Goal: Task Accomplishment & Management: Manage account settings

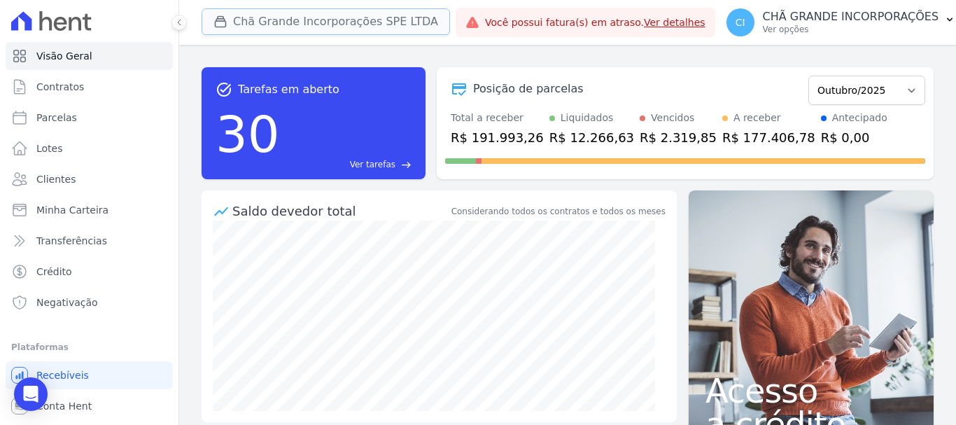
click at [238, 19] on button "Chã Grande Incorporações SPE LTDA" at bounding box center [326, 21] width 248 height 27
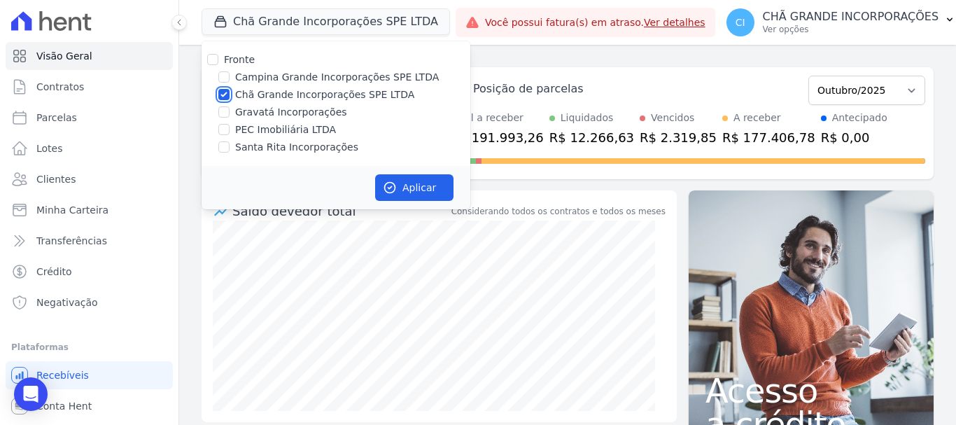
click at [225, 89] on input "Chã Grande Incorporações SPE LTDA" at bounding box center [223, 94] width 11 height 11
checkbox input "false"
click at [253, 82] on label "Campina Grande Incorporações SPE LTDA" at bounding box center [337, 77] width 204 height 15
click at [230, 82] on input "Campina Grande Incorporações SPE LTDA" at bounding box center [223, 76] width 11 height 11
checkbox input "true"
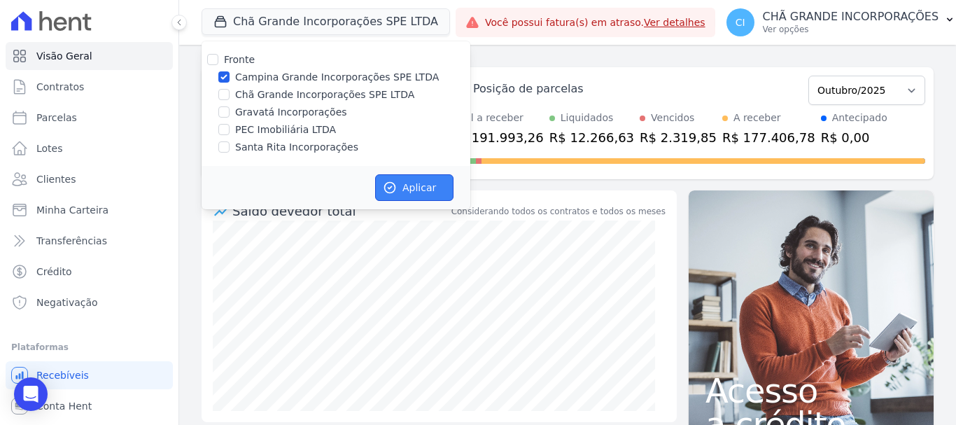
click at [436, 187] on button "Aplicar" at bounding box center [414, 187] width 78 height 27
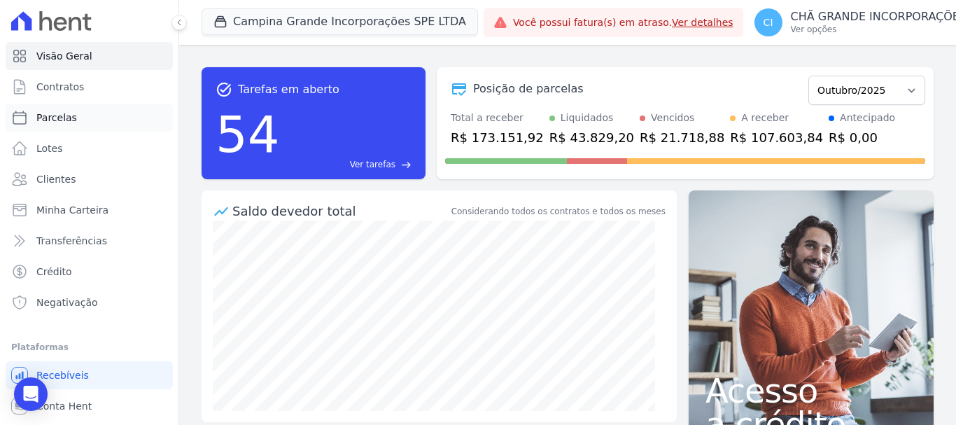
click at [43, 117] on span "Parcelas" at bounding box center [56, 118] width 41 height 14
click at [57, 117] on span "Parcelas" at bounding box center [56, 118] width 41 height 14
select select
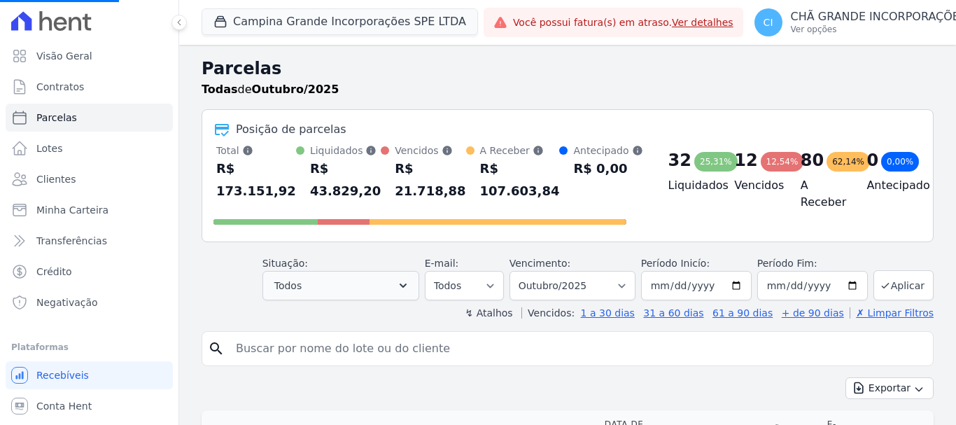
select select
click at [570, 286] on select "Filtrar por período ──────── Todos os meses Janeiro/2023 Fevereiro/2023 Março/2…" at bounding box center [573, 285] width 126 height 29
select select "09/2025"
click at [519, 271] on select "Filtrar por período ──────── Todos os meses Janeiro/2023 Fevereiro/2023 Março/2…" at bounding box center [573, 285] width 126 height 29
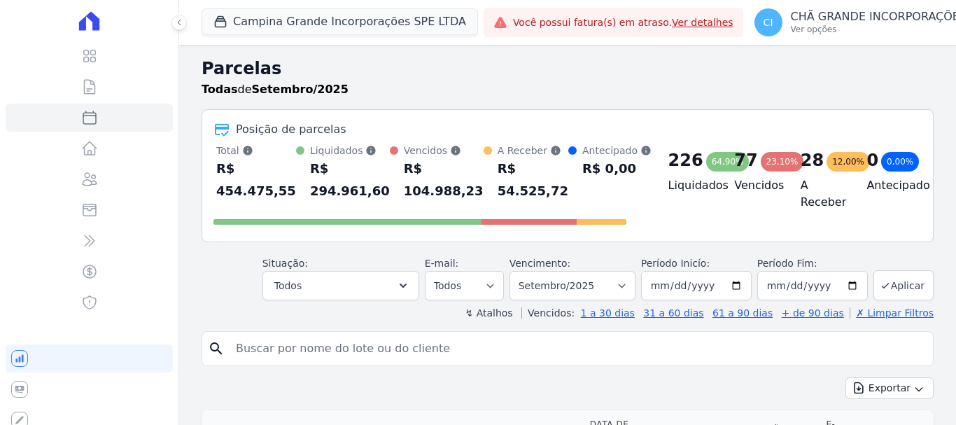
select select
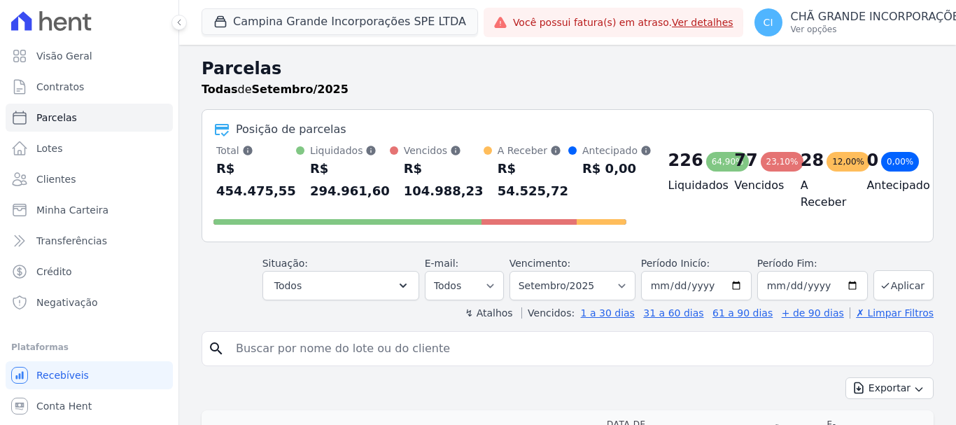
drag, startPoint x: 0, startPoint y: 0, endPoint x: 556, endPoint y: 347, distance: 655.9
click at [556, 347] on input "search" at bounding box center [577, 349] width 700 height 28
type input "[PERSON_NAME]"
select select
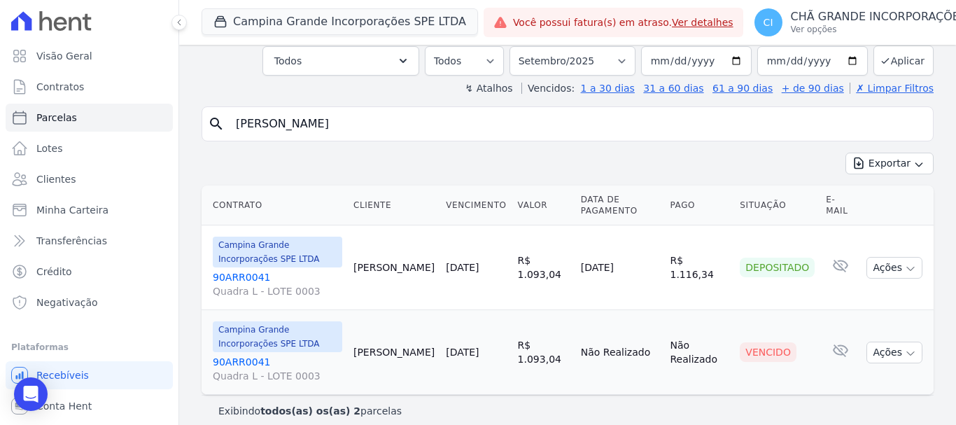
scroll to position [96, 0]
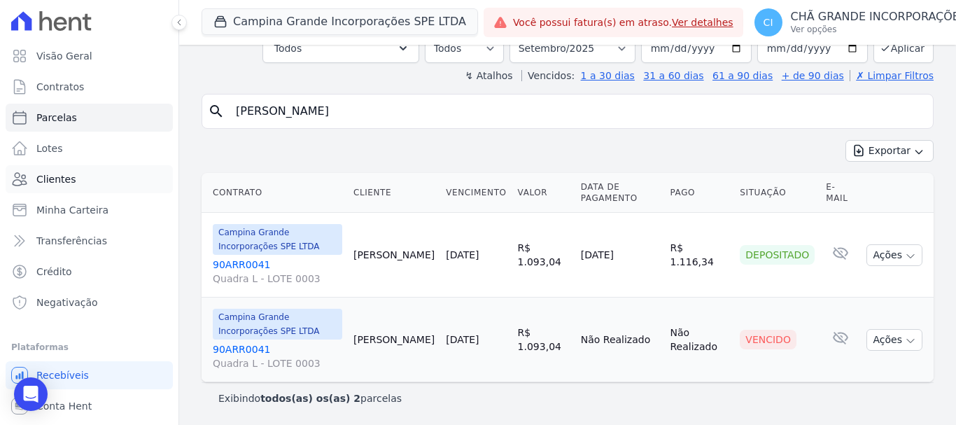
click at [60, 180] on span "Clientes" at bounding box center [55, 179] width 39 height 14
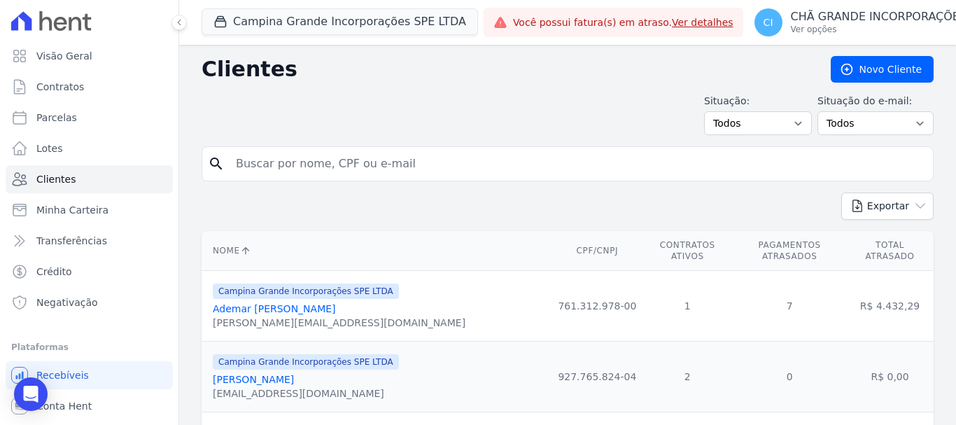
click at [426, 172] on input "search" at bounding box center [577, 164] width 700 height 28
type input "jose edilson"
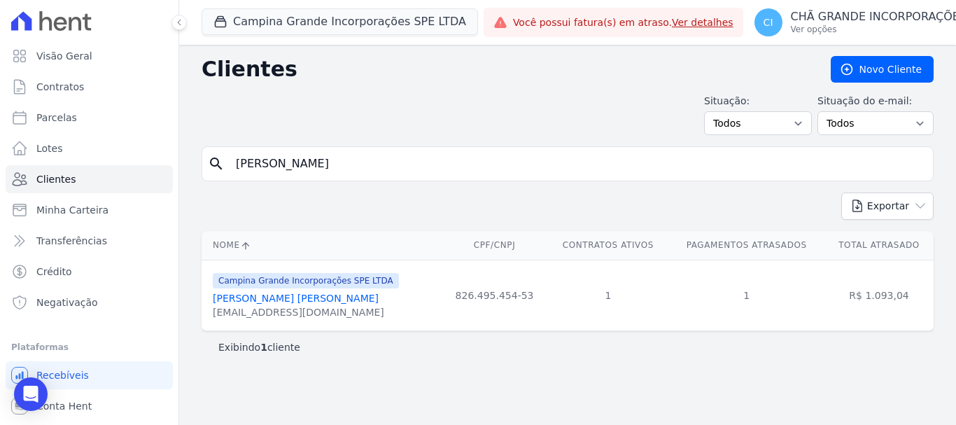
drag, startPoint x: 358, startPoint y: 312, endPoint x: 211, endPoint y: 317, distance: 147.1
click at [211, 317] on td "Campina Grande Incorporações SPE LTDA Jose Edilson Alves De Araujo professoredi…" at bounding box center [322, 295] width 240 height 71
copy div "professoredilsonbio@gmail.com"
click at [55, 116] on span "Parcelas" at bounding box center [56, 118] width 41 height 14
select select
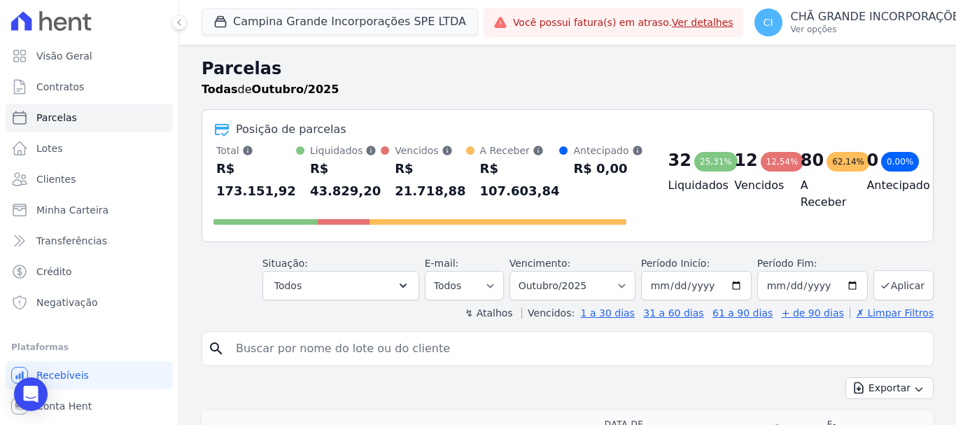
click at [409, 351] on input "search" at bounding box center [577, 349] width 700 height 28
type input "jose edilson"
select select
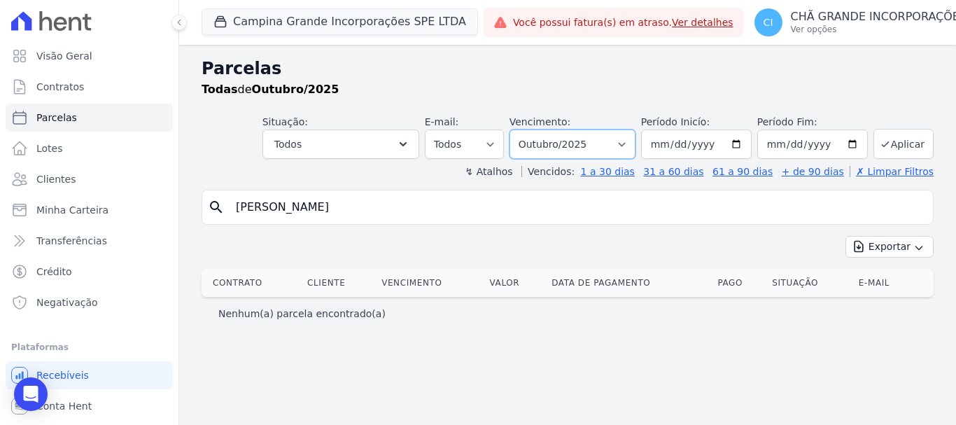
click at [583, 145] on select "Filtrar por período ──────── Todos os meses Janeiro/2023 Fevereiro/2023 Março/2…" at bounding box center [573, 143] width 126 height 29
select select "09/2025"
click at [529, 129] on select "Filtrar por período ──────── Todos os meses Janeiro/2023 Fevereiro/2023 Março/2…" at bounding box center [573, 143] width 126 height 29
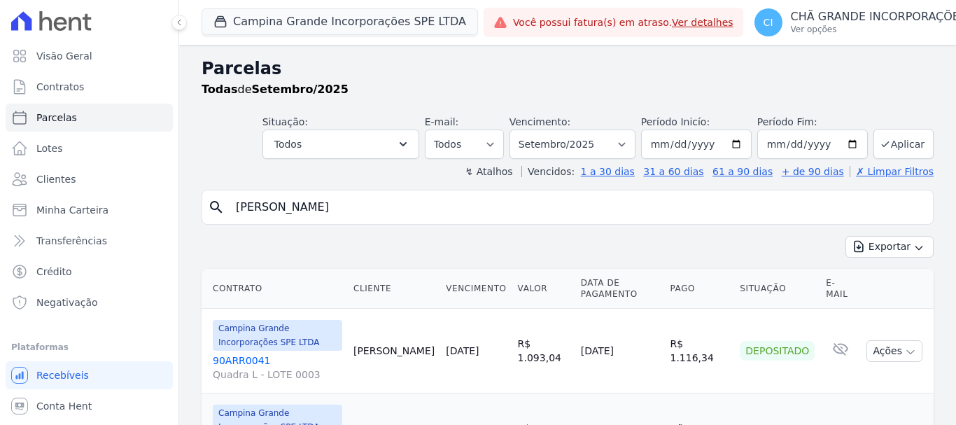
select select
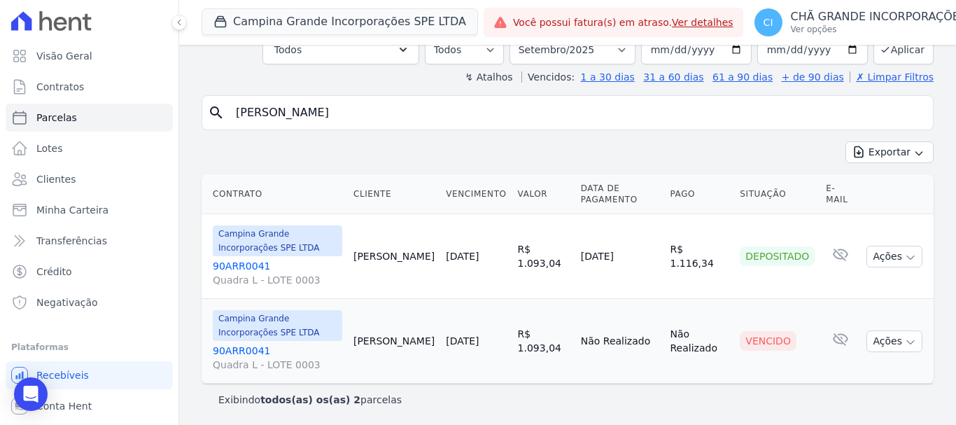
scroll to position [96, 0]
click at [226, 348] on link "90ARR0041 Quadra L - LOTE 0003" at bounding box center [277, 356] width 129 height 28
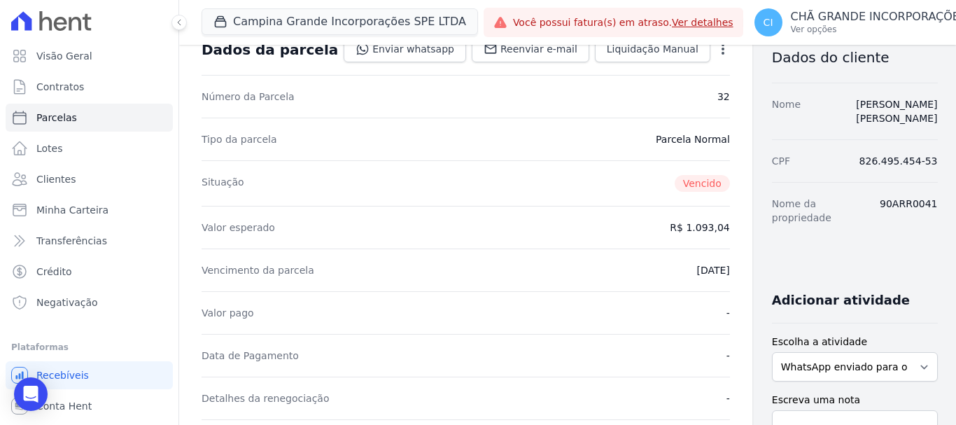
scroll to position [420, 0]
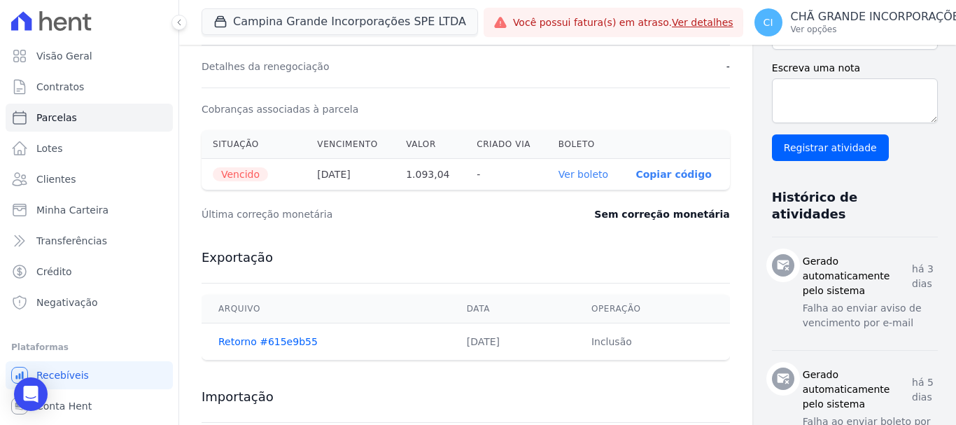
click at [559, 175] on link "Ver boleto" at bounding box center [584, 174] width 50 height 11
click at [85, 114] on link "Parcelas" at bounding box center [89, 118] width 167 height 28
select select
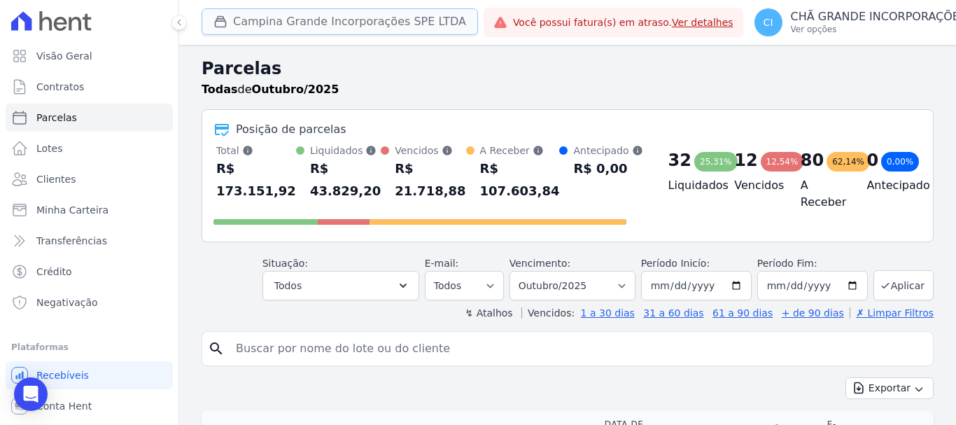
click at [255, 27] on button "Campina Grande Incorporações SPE LTDA" at bounding box center [340, 21] width 276 height 27
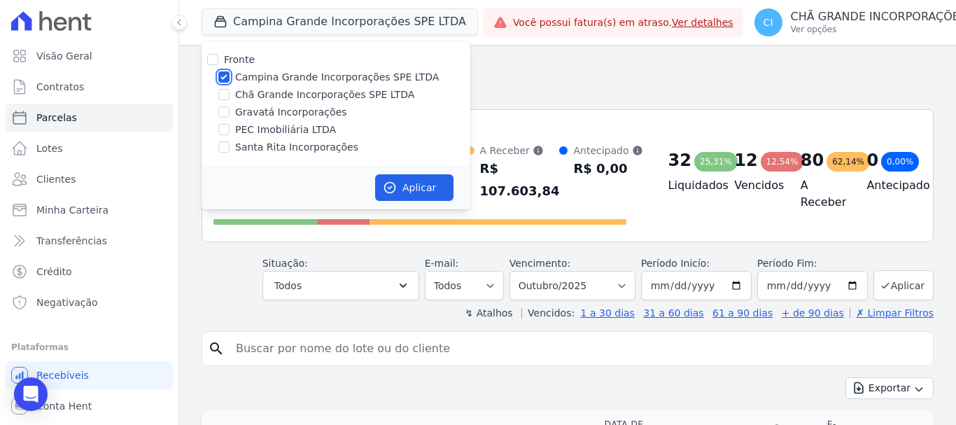
click at [221, 73] on input "Campina Grande Incorporações SPE LTDA" at bounding box center [223, 76] width 11 height 11
checkbox input "false"
click at [220, 91] on input "Chã Grande Incorporações SPE LTDA" at bounding box center [223, 94] width 11 height 11
checkbox input "true"
click at [436, 185] on button "Aplicar" at bounding box center [414, 187] width 78 height 27
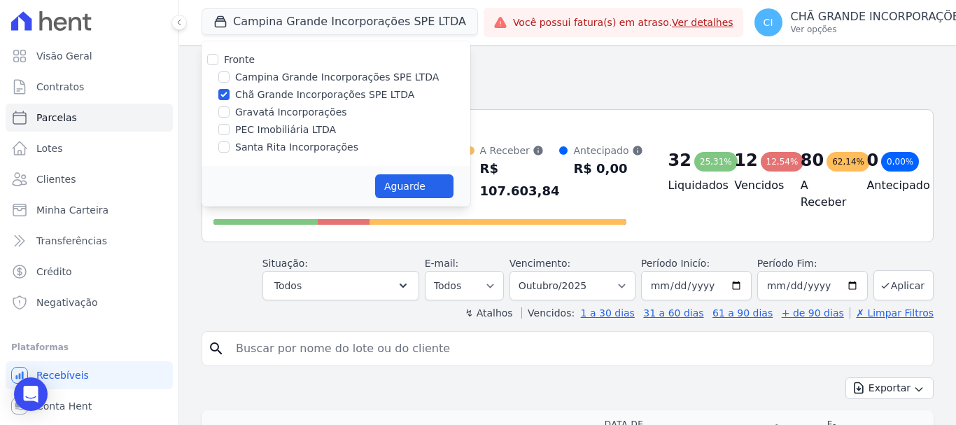
select select
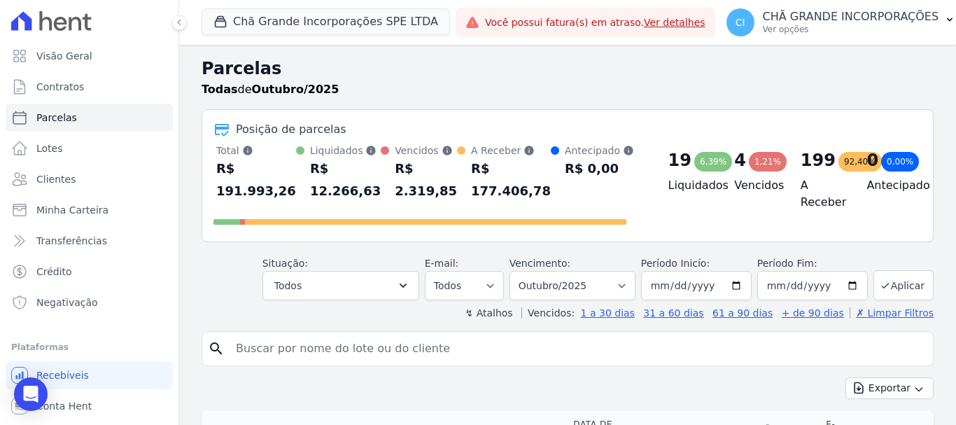
click at [330, 350] on input "search" at bounding box center [577, 349] width 700 height 28
type input "nadaja dos santos"
click at [255, 356] on input "nadaja dos santos" at bounding box center [577, 349] width 700 height 28
select select
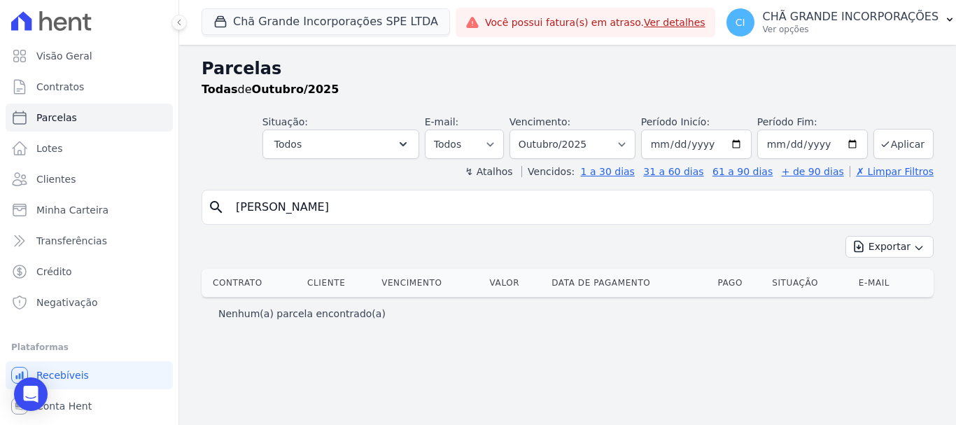
click at [257, 206] on input "nadaja dos santos" at bounding box center [577, 207] width 700 height 28
type input "[PERSON_NAME]"
select select
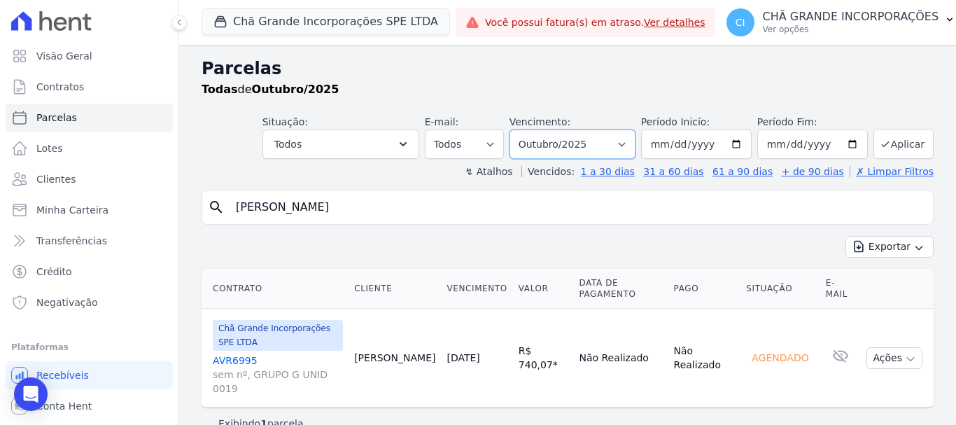
click at [616, 142] on select "Filtrar por período ──────── Todos os meses Outubro/2019 Novembro/2019 Dezembro…" at bounding box center [573, 143] width 126 height 29
select select "03/2025"
click at [529, 129] on select "Filtrar por período ──────── Todos os meses Outubro/2019 Novembro/2019 Dezembro…" at bounding box center [573, 143] width 126 height 29
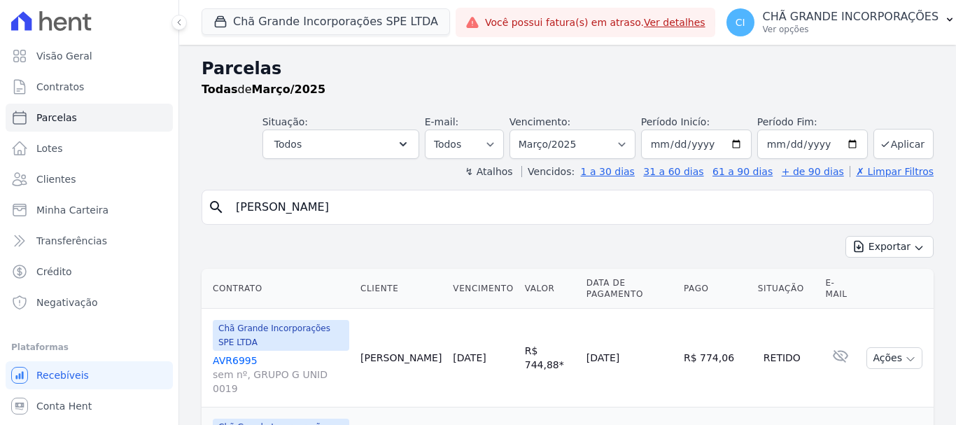
select select
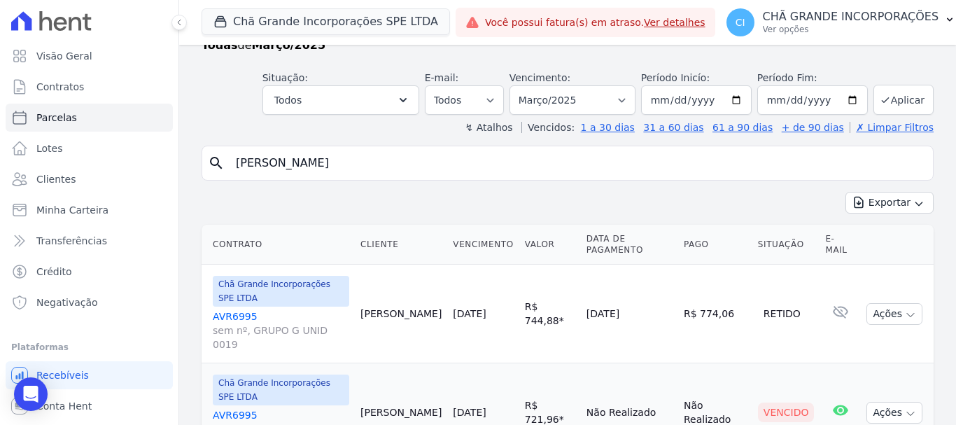
scroll to position [57, 0]
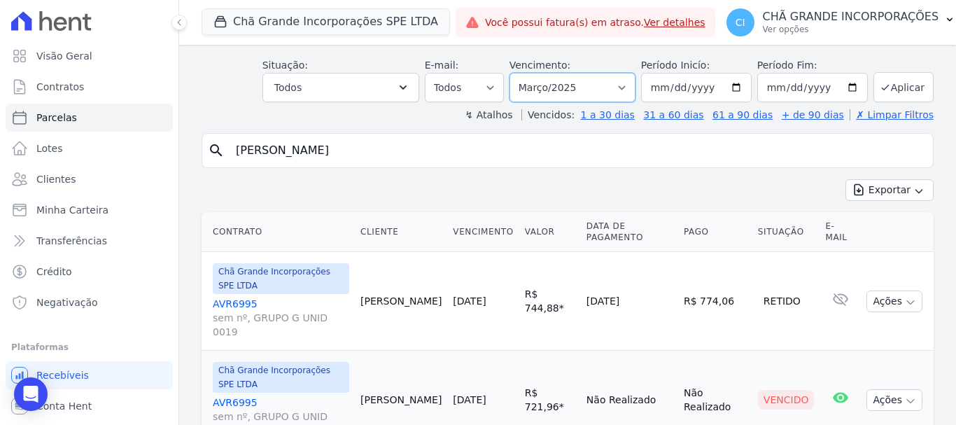
click at [554, 86] on select "Filtrar por período ──────── Todos os meses Outubro/2019 Novembro/2019 Dezembro…" at bounding box center [573, 87] width 126 height 29
select select "08/2025"
click at [519, 73] on select "Filtrar por período ──────── Todos os meses Outubro/2019 Novembro/2019 Dezembro…" at bounding box center [573, 87] width 126 height 29
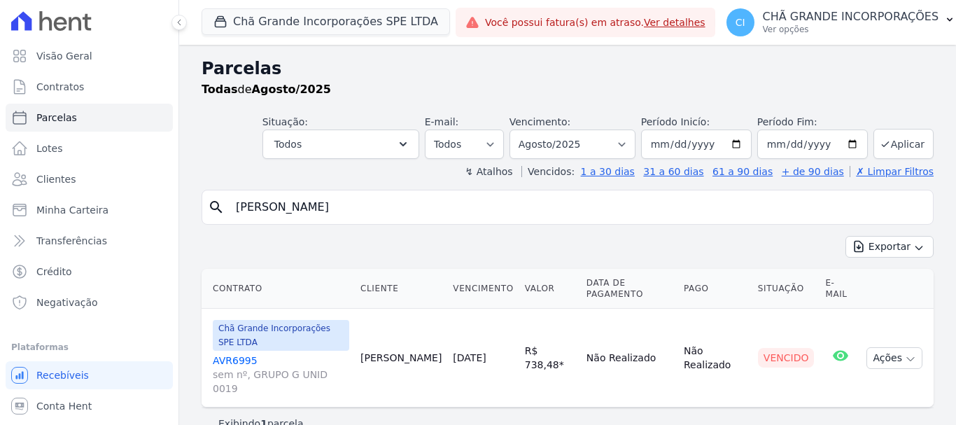
select select
drag, startPoint x: 515, startPoint y: 139, endPoint x: 522, endPoint y: 136, distance: 7.3
click at [504, 139] on select "Todos Lido Não-lido" at bounding box center [464, 143] width 79 height 29
click at [559, 137] on select "Filtrar por período ──────── Todos os meses Outubro/2019 Novembro/2019 Dezembro…" at bounding box center [573, 143] width 126 height 29
select select "09/2025"
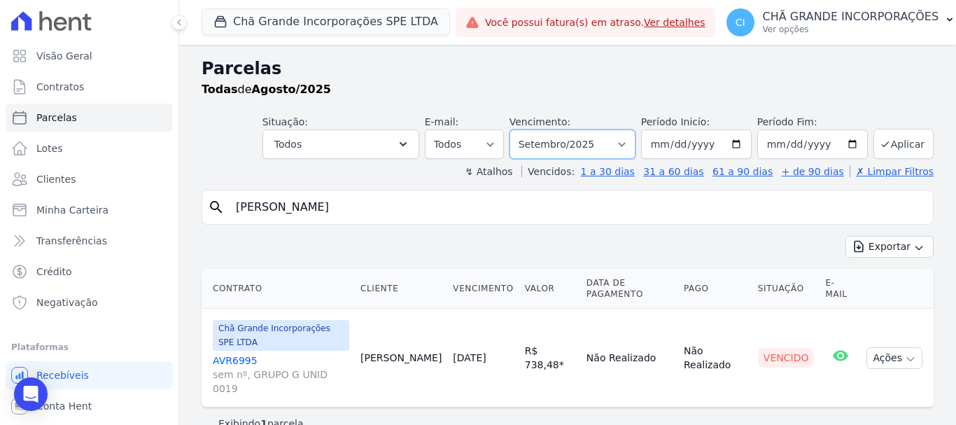
click at [529, 129] on select "Filtrar por período ──────── Todos os meses Outubro/2019 Novembro/2019 Dezembro…" at bounding box center [573, 143] width 126 height 29
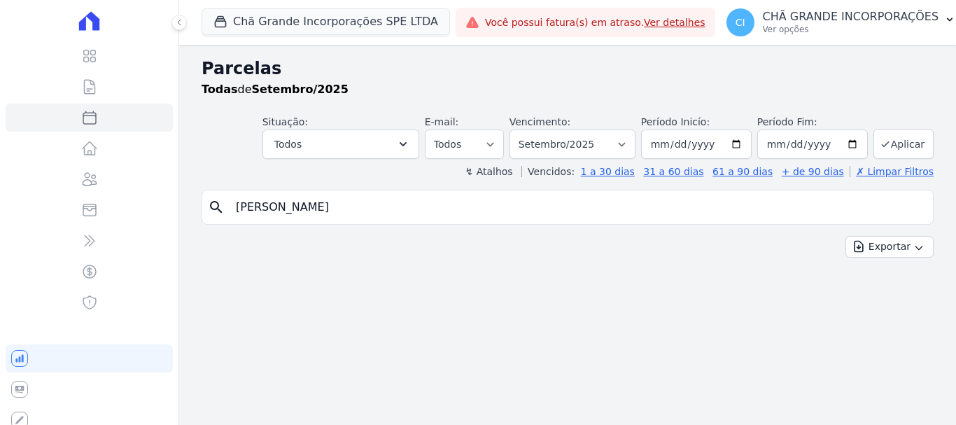
select select
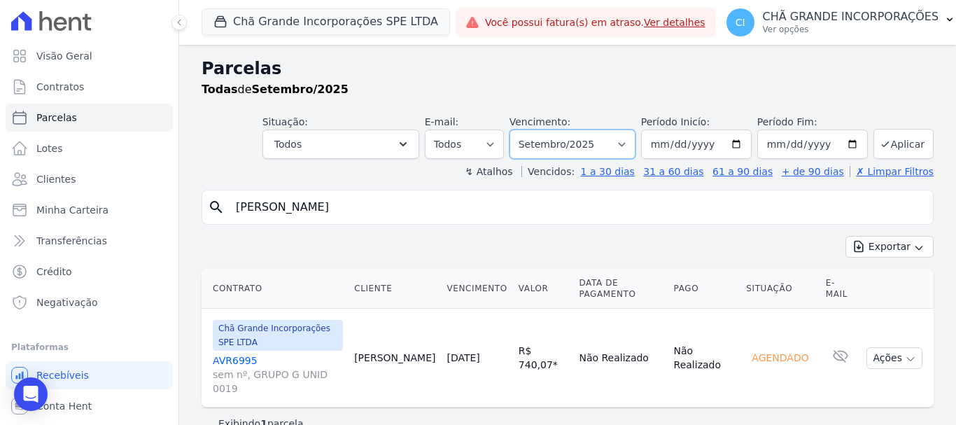
click at [600, 145] on select "Filtrar por período ──────── Todos os meses Outubro/2019 Novembro/2019 Dezembro…" at bounding box center [573, 143] width 126 height 29
select select "08/2025"
click at [529, 129] on select "Filtrar por período ──────── Todos os meses Outubro/2019 Novembro/2019 Dezembro…" at bounding box center [573, 143] width 126 height 29
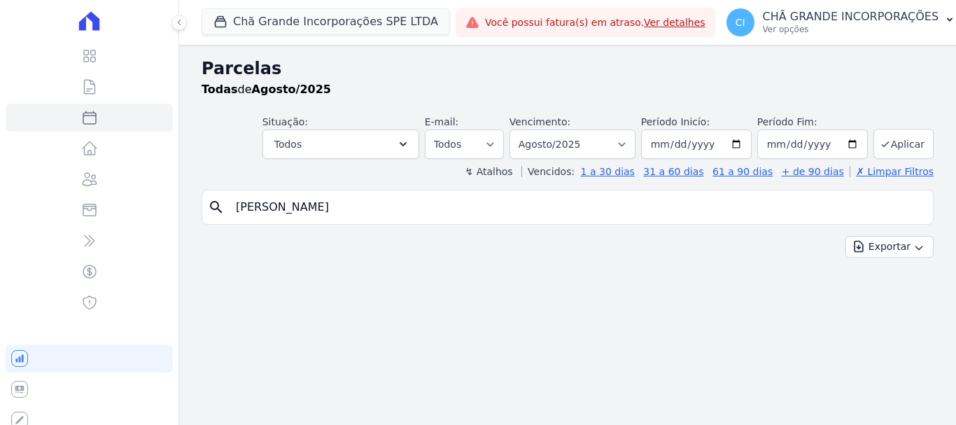
select select
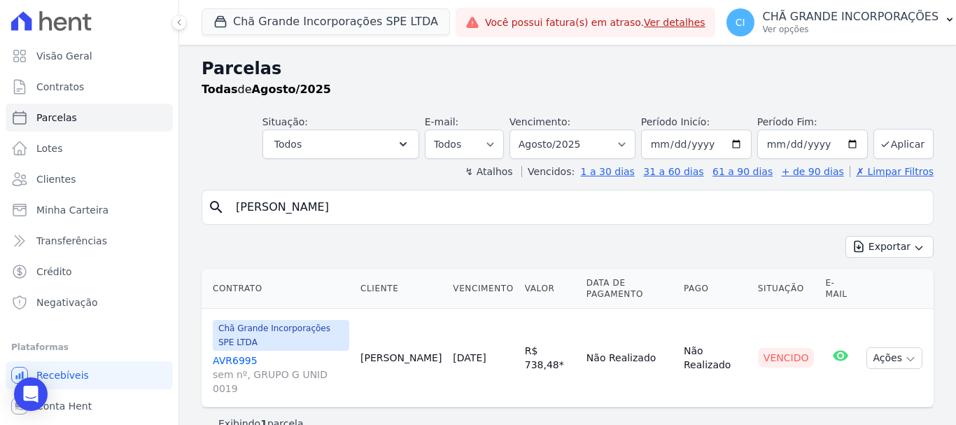
select select
